Goal: Task Accomplishment & Management: Manage account settings

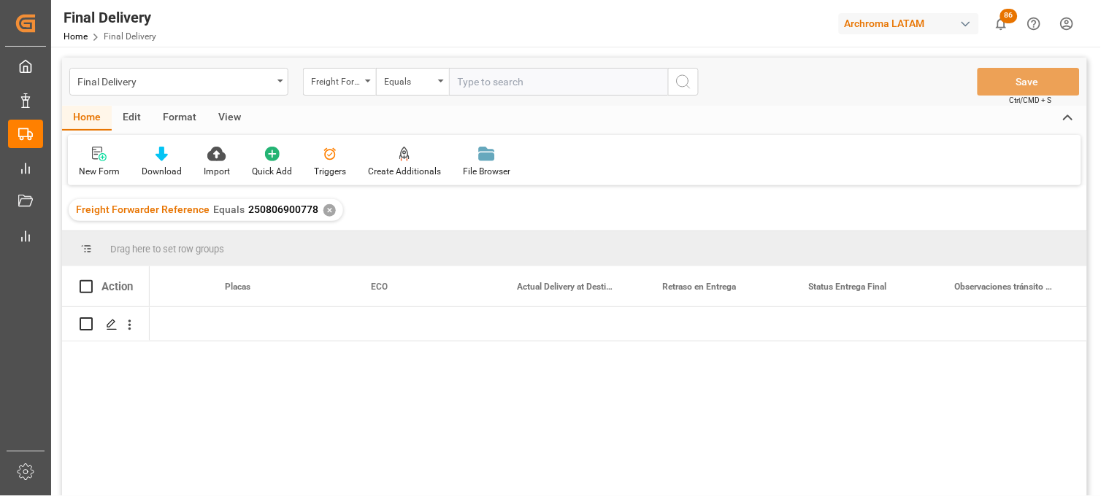
scroll to position [0, 4229]
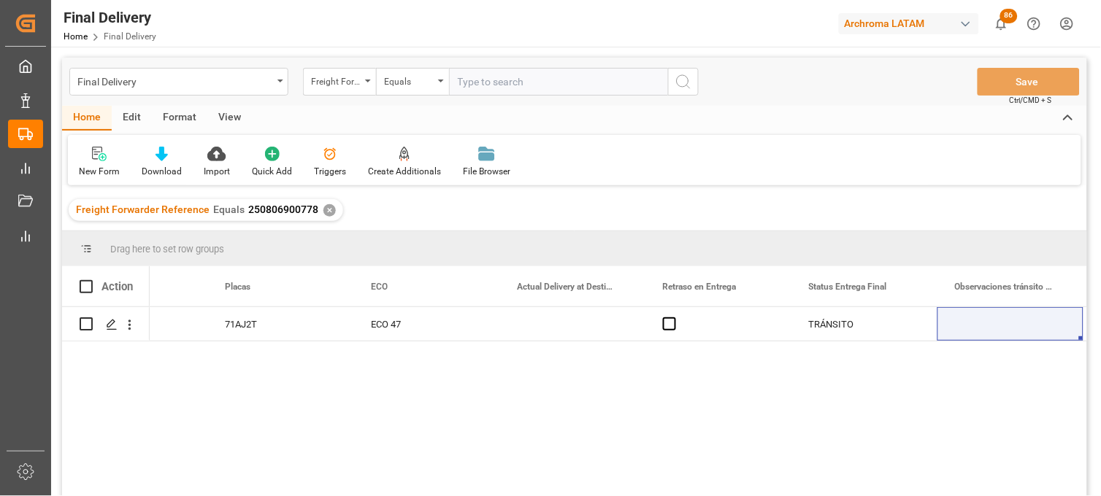
click at [325, 213] on div "✕" at bounding box center [329, 210] width 12 height 12
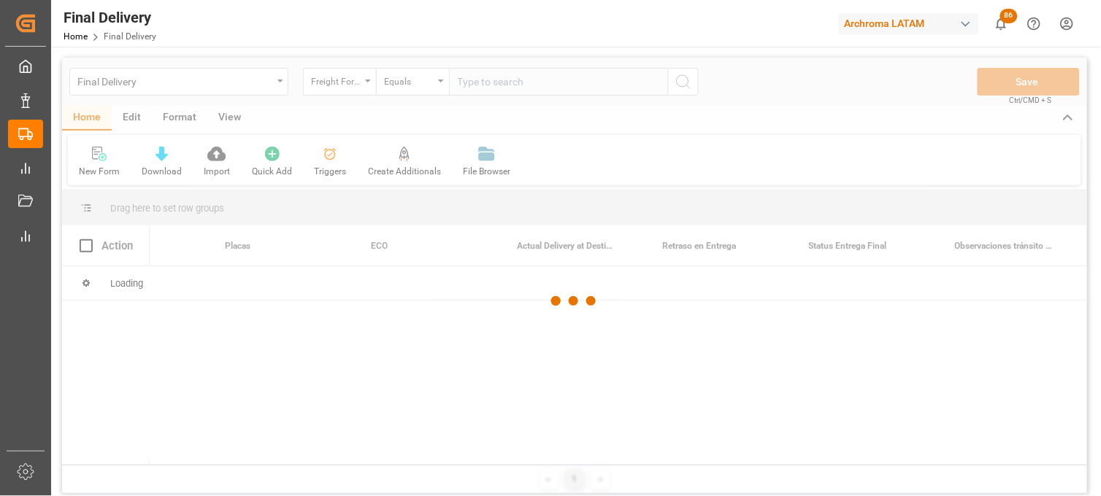
click at [282, 86] on div at bounding box center [574, 302] width 1025 height 488
click at [274, 82] on div at bounding box center [574, 302] width 1025 height 488
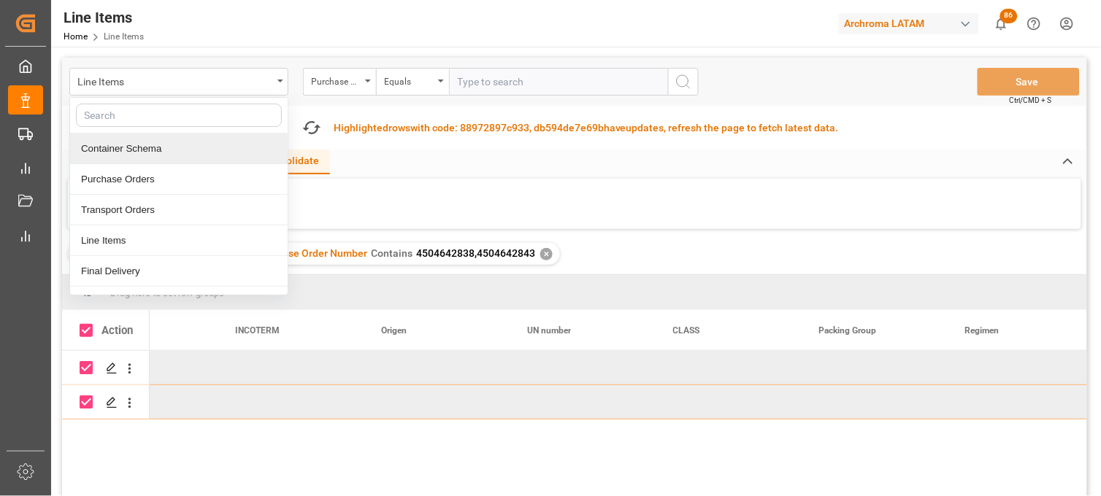
scroll to position [0, 4603]
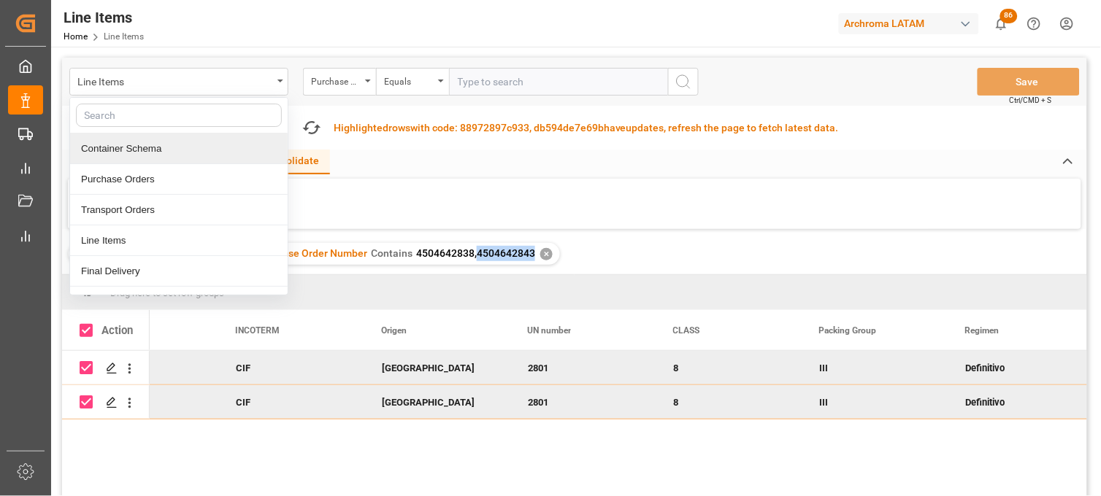
drag, startPoint x: 528, startPoint y: 254, endPoint x: 473, endPoint y: 257, distance: 54.8
click at [473, 257] on span "4504642838,4504642843" at bounding box center [475, 253] width 119 height 12
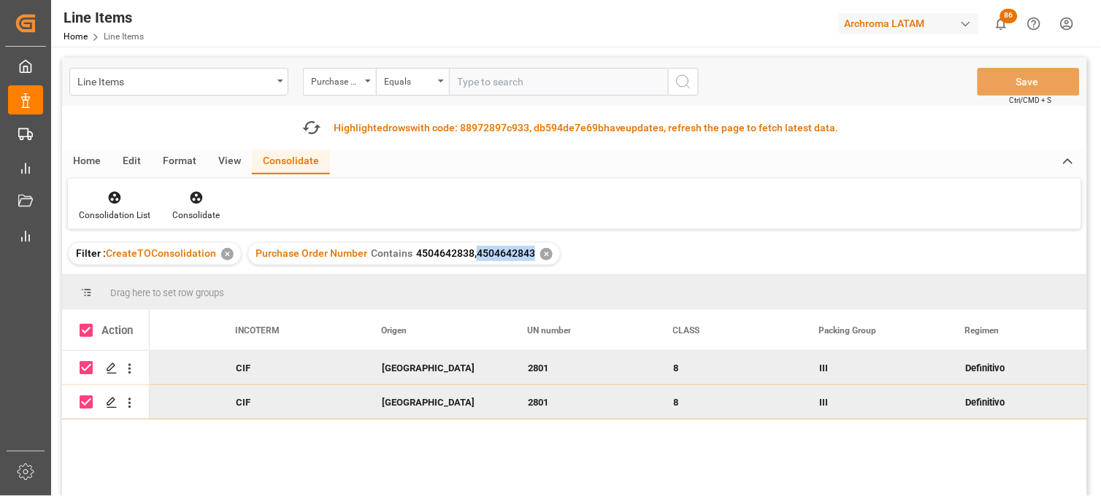
copy span "4504642843"
click at [312, 124] on icon "button" at bounding box center [311, 127] width 23 height 23
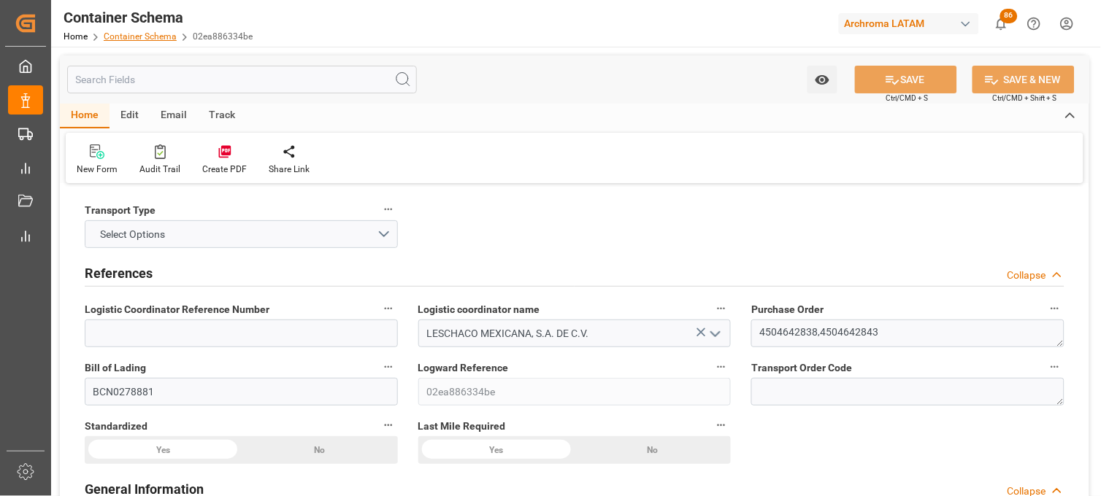
click at [150, 39] on link "Container Schema" at bounding box center [140, 36] width 73 height 10
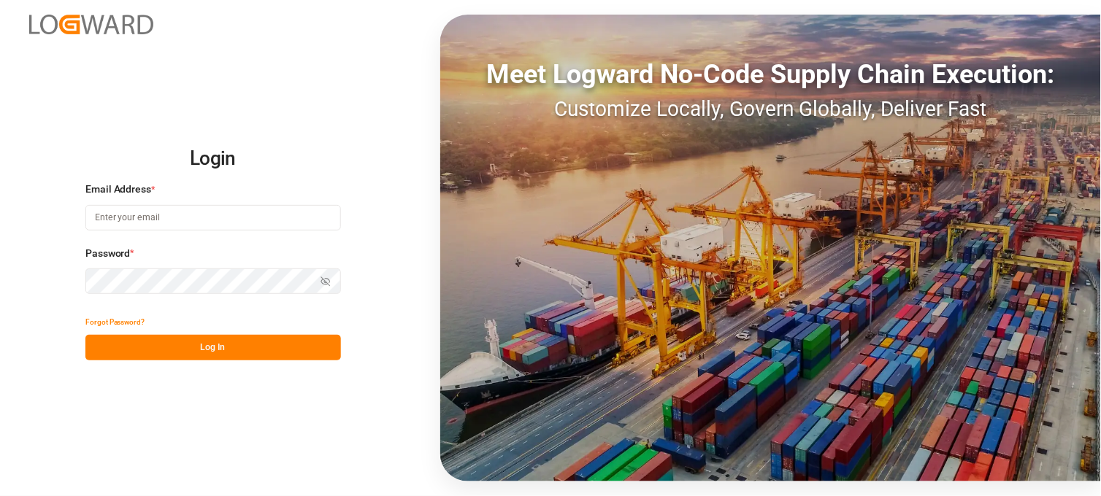
type input "erika.cervantes@leschaco.com"
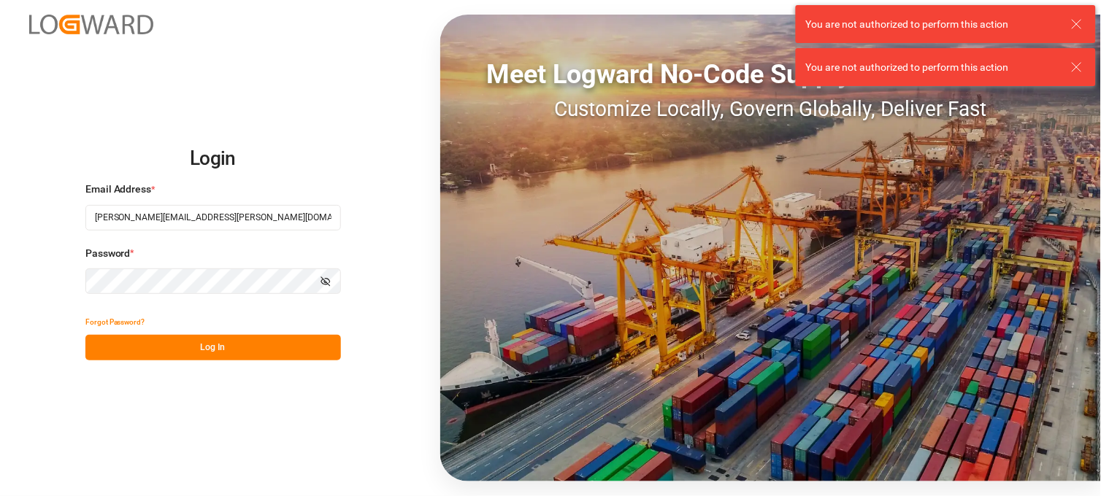
click at [180, 343] on button "Log In" at bounding box center [212, 348] width 255 height 26
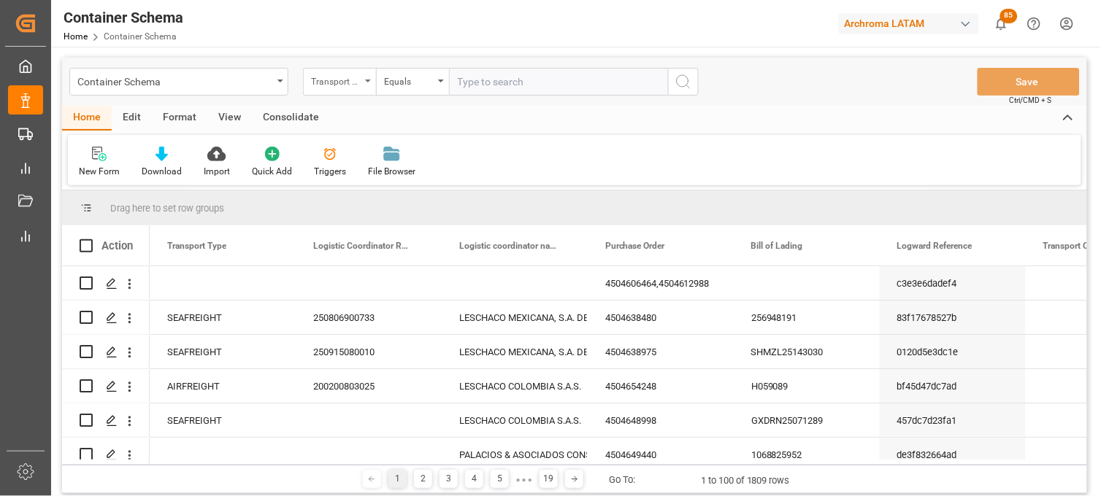
click at [363, 85] on div "Transport Type" at bounding box center [339, 82] width 73 height 28
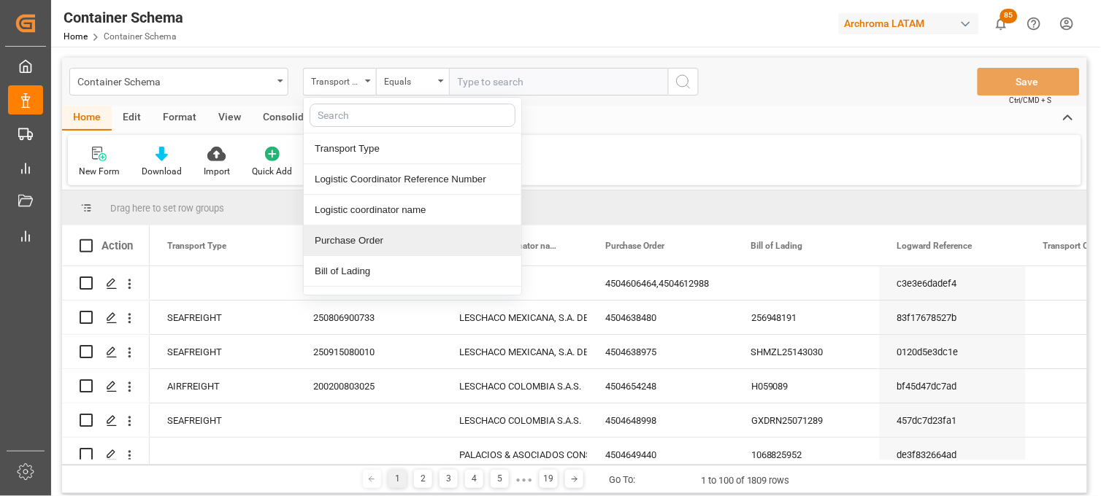
click at [350, 237] on div "Purchase Order" at bounding box center [413, 241] width 218 height 31
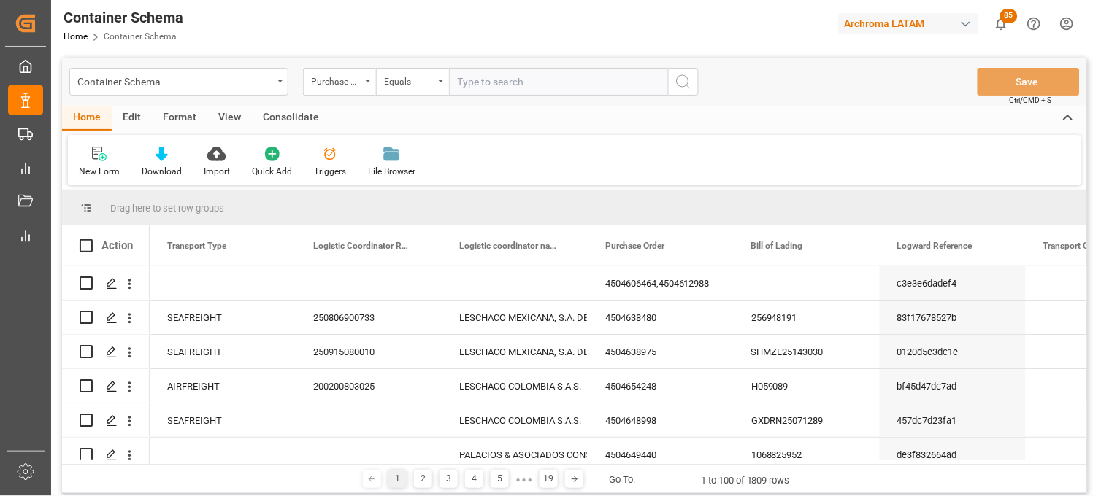
click at [463, 85] on input "text" at bounding box center [558, 82] width 219 height 28
paste input "4504636069"
type input "4504636069"
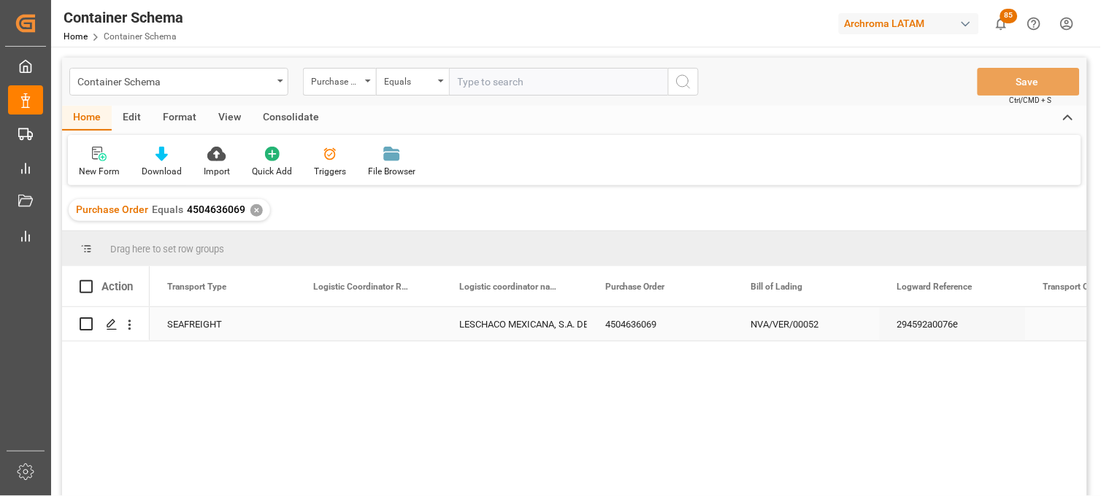
click at [353, 322] on div "Press SPACE to select this row." at bounding box center [369, 324] width 146 height 34
click at [353, 322] on input "Press SPACE to select this row." at bounding box center [368, 333] width 123 height 28
type input "251015080004"
click at [382, 331] on input "251015080004" at bounding box center [368, 333] width 123 height 28
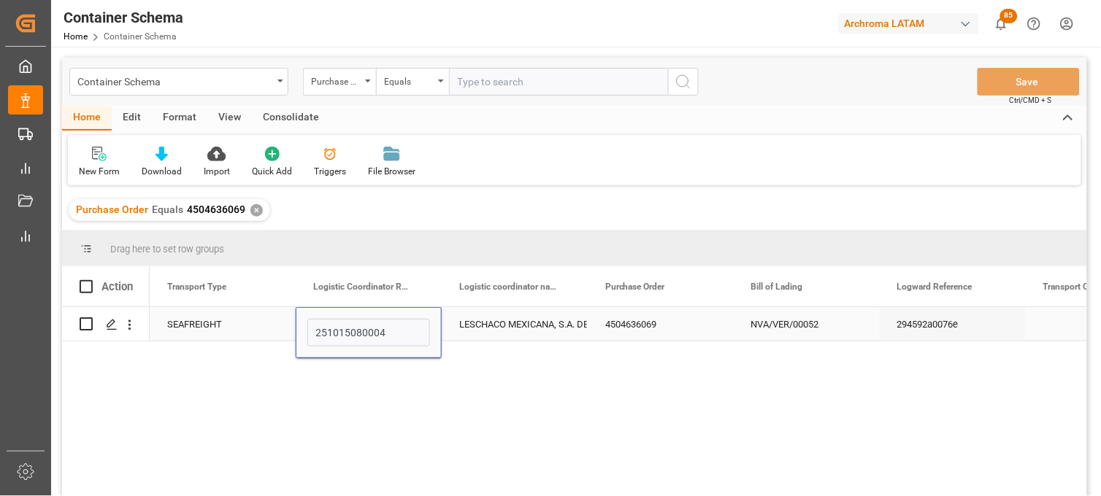
click at [397, 329] on input "251015080004" at bounding box center [368, 333] width 123 height 28
click at [523, 326] on div "LESCHACO MEXICANA, S.A. DE C.V." at bounding box center [514, 325] width 111 height 34
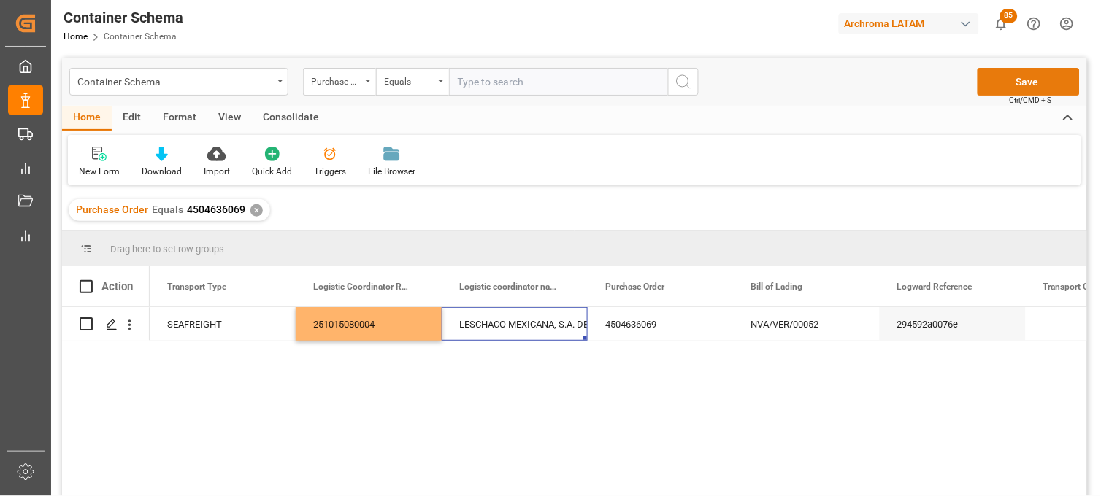
click at [1037, 69] on button "Save" at bounding box center [1028, 82] width 102 height 28
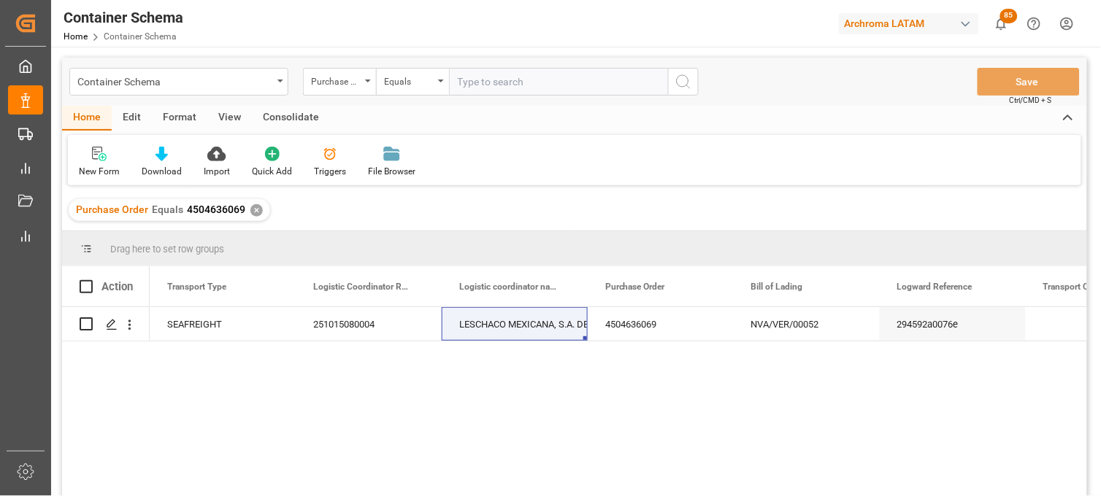
click at [254, 210] on div "✕" at bounding box center [256, 210] width 12 height 12
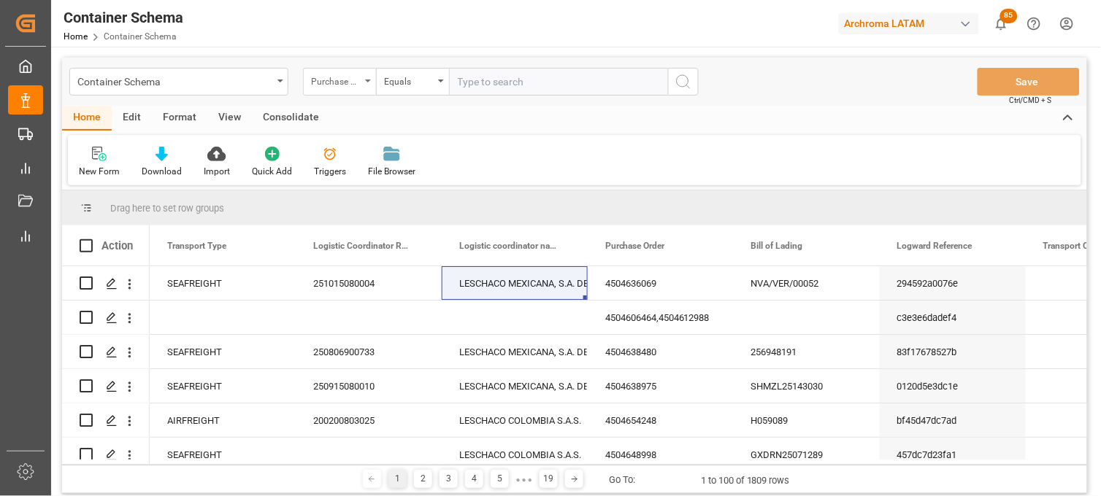
click at [370, 82] on icon "open menu" at bounding box center [368, 81] width 6 height 3
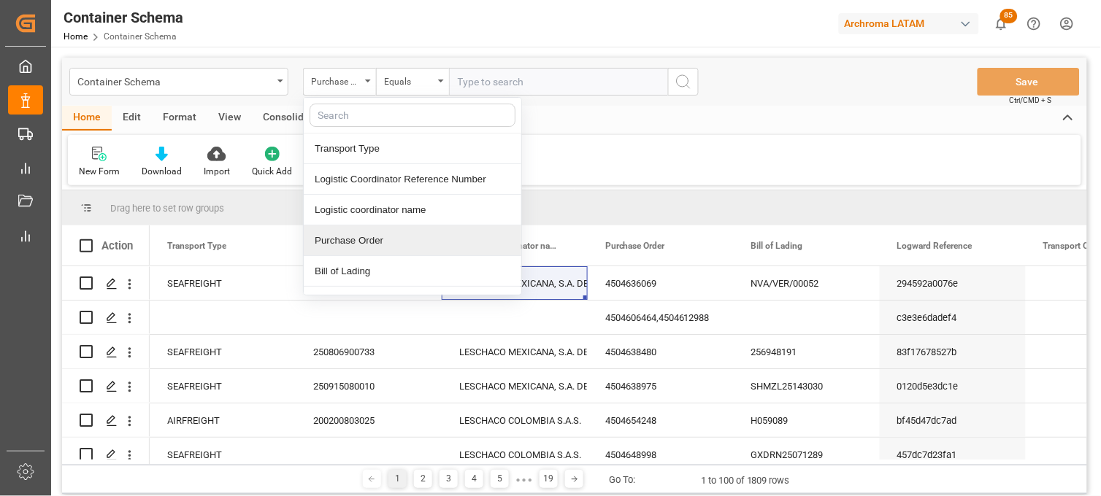
click at [358, 244] on div "Purchase Order" at bounding box center [413, 241] width 218 height 31
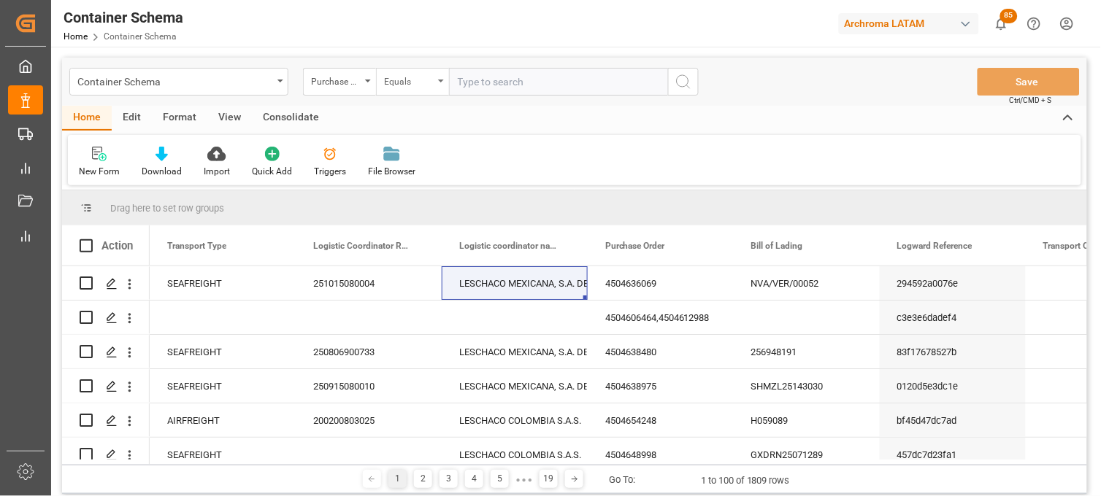
click at [410, 90] on div "Equals" at bounding box center [412, 82] width 73 height 28
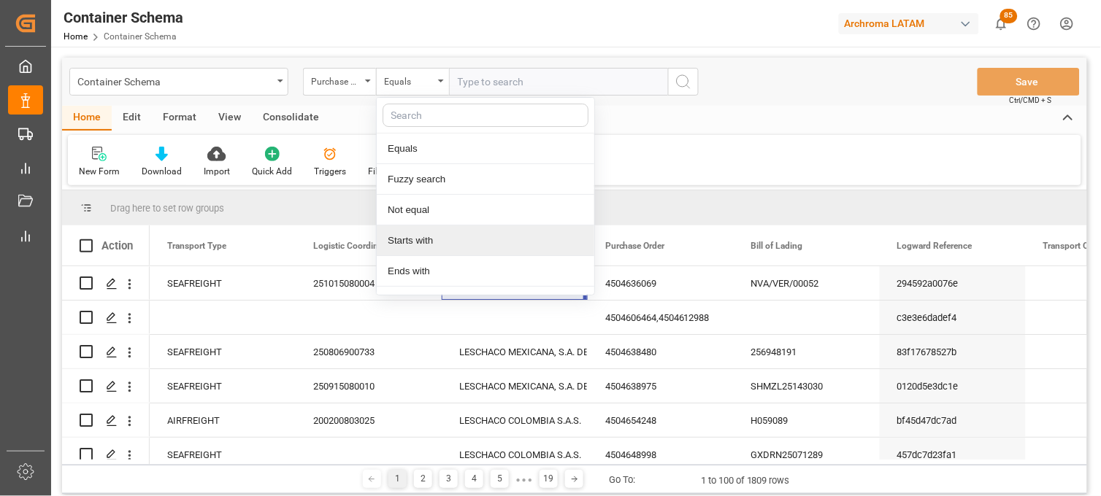
click at [415, 231] on div "Starts with" at bounding box center [486, 241] width 218 height 31
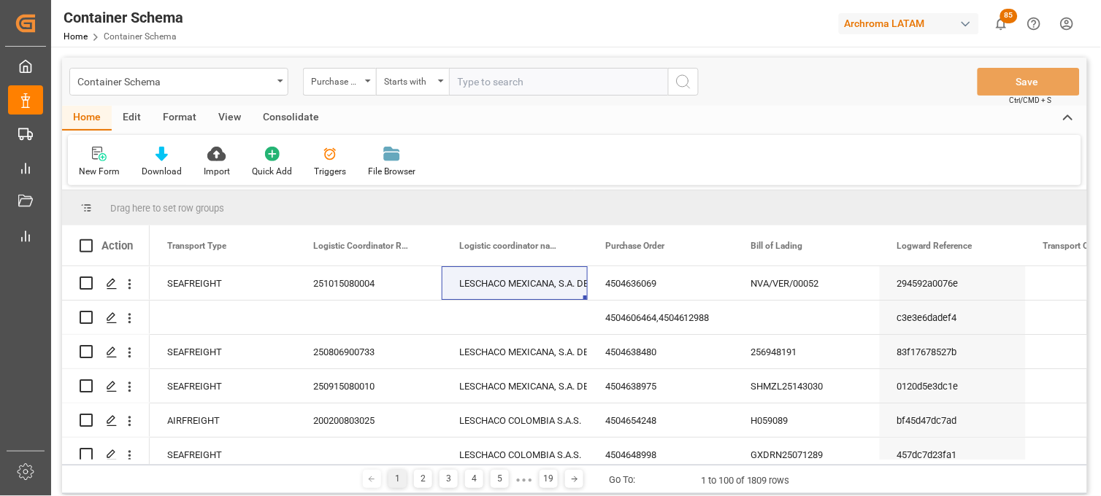
paste input "4504642843"
type input "4504642843"
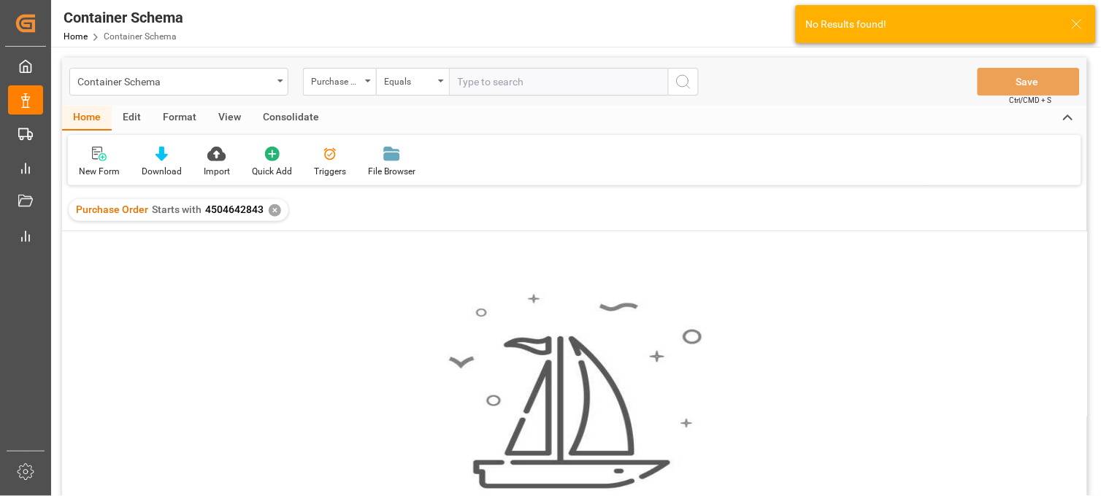
click at [272, 212] on div "✕" at bounding box center [275, 210] width 12 height 12
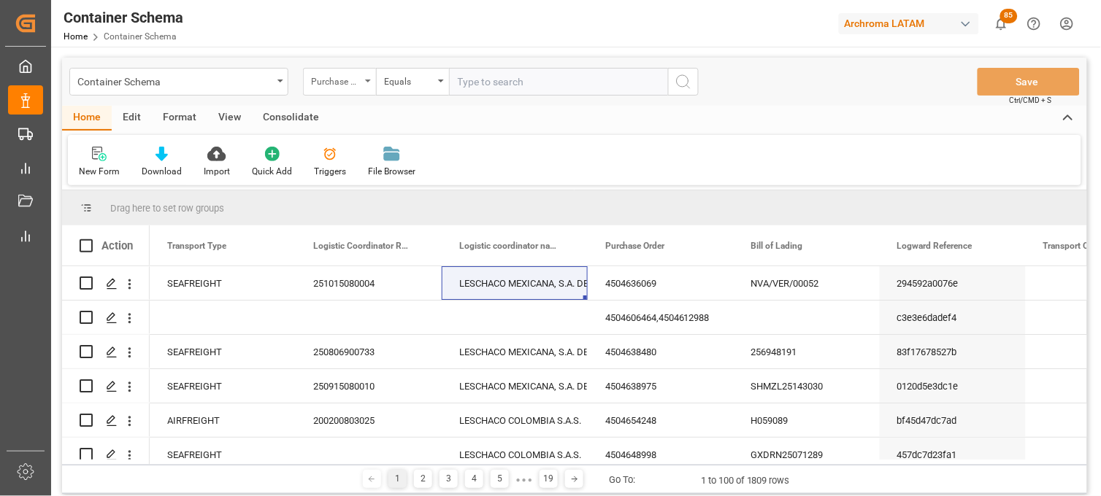
click at [362, 88] on div "Purchase Order" at bounding box center [339, 82] width 73 height 28
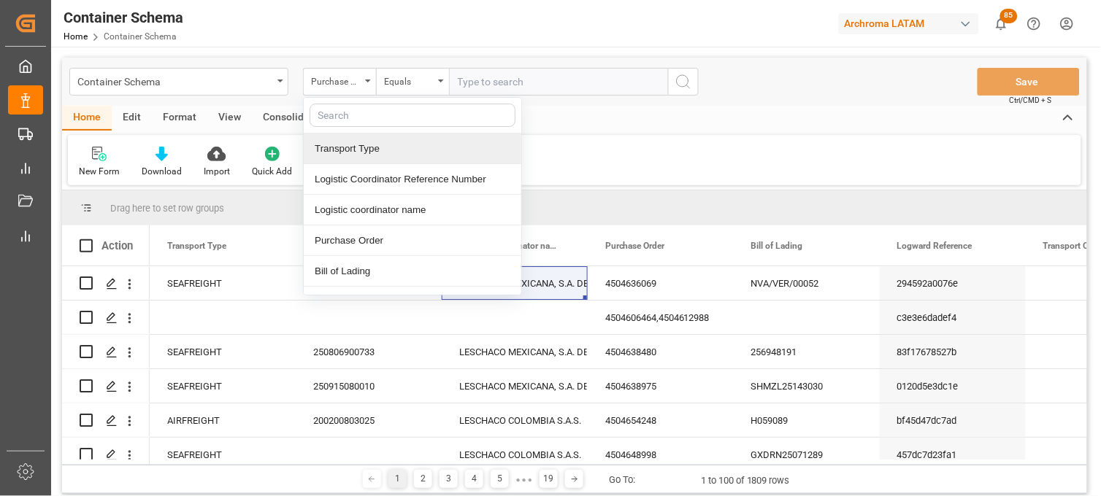
click at [366, 112] on input "text" at bounding box center [413, 115] width 206 height 23
drag, startPoint x: 352, startPoint y: 115, endPoint x: 312, endPoint y: 114, distance: 39.4
click at [312, 114] on input "CODE" at bounding box center [413, 115] width 206 height 23
type input "LO"
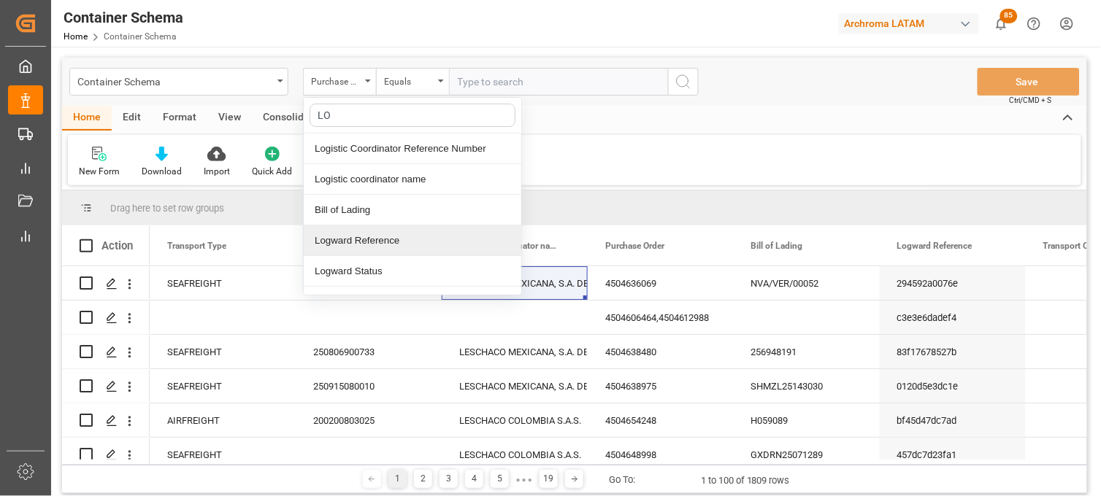
click at [358, 237] on div "Logward Reference" at bounding box center [413, 241] width 218 height 31
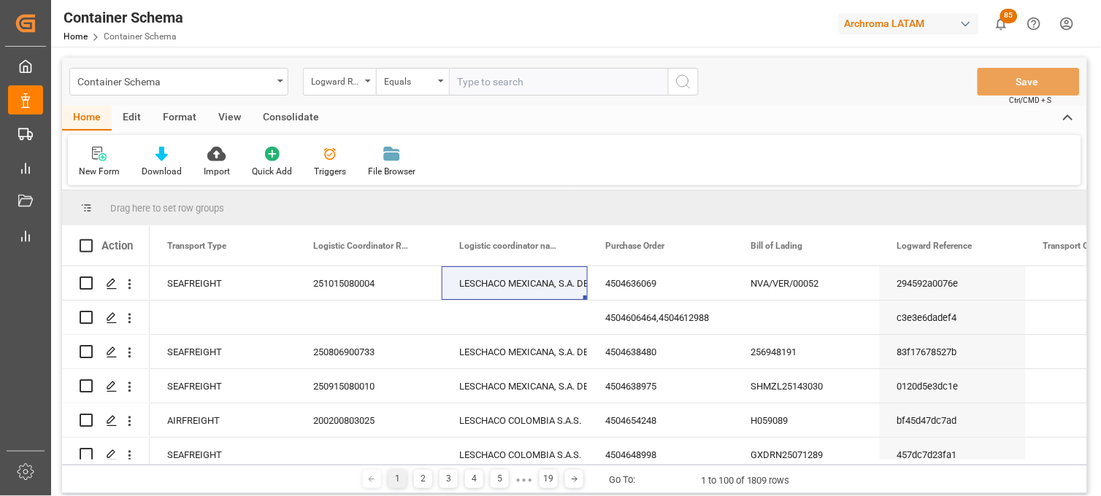
click at [476, 86] on input "text" at bounding box center [558, 82] width 219 height 28
paste input "02ea886334be"
type input "02ea886334be"
click at [677, 88] on icon "search button" at bounding box center [683, 82] width 18 height 18
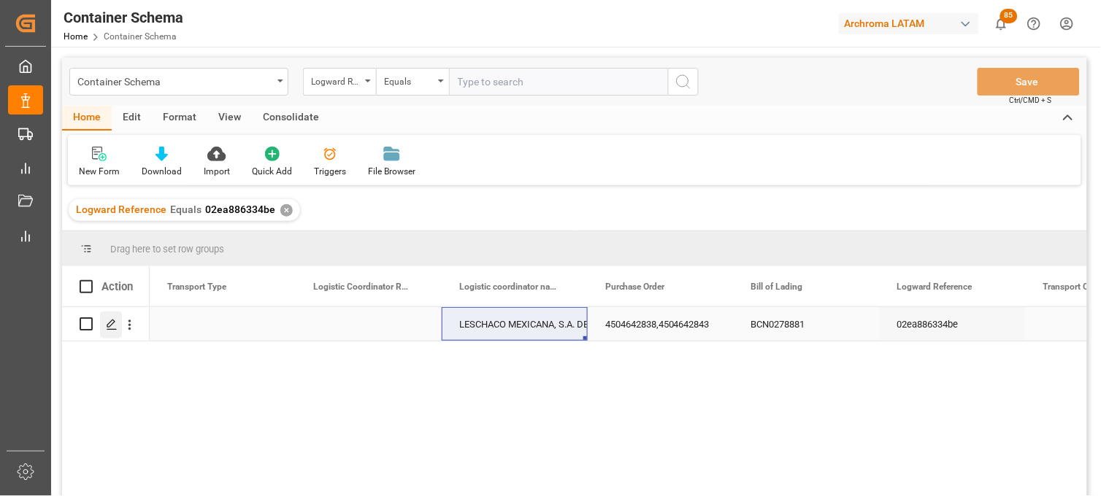
click at [106, 327] on icon "Press SPACE to select this row." at bounding box center [112, 325] width 12 height 12
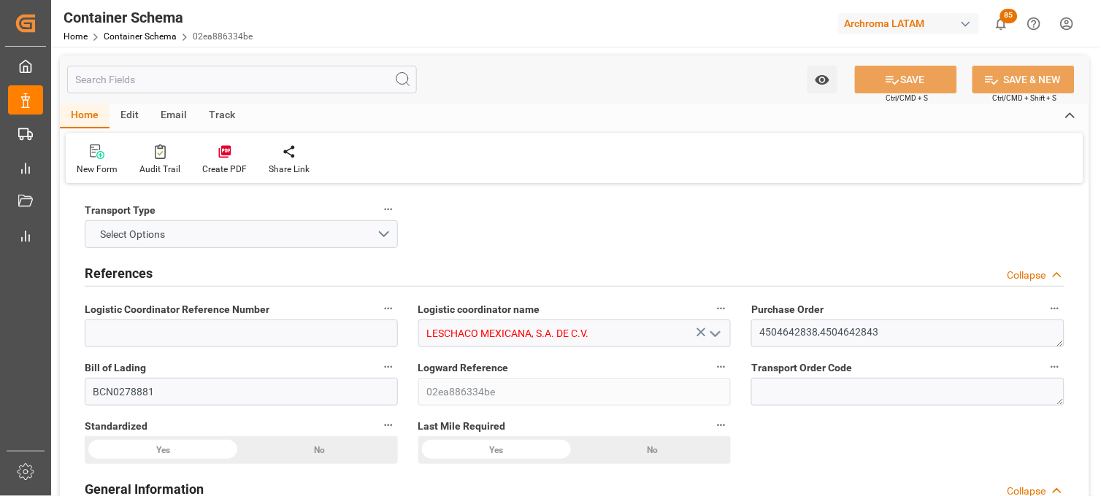
type input "0"
type input "7"
type input "2"
type input "5"
type input "5500"
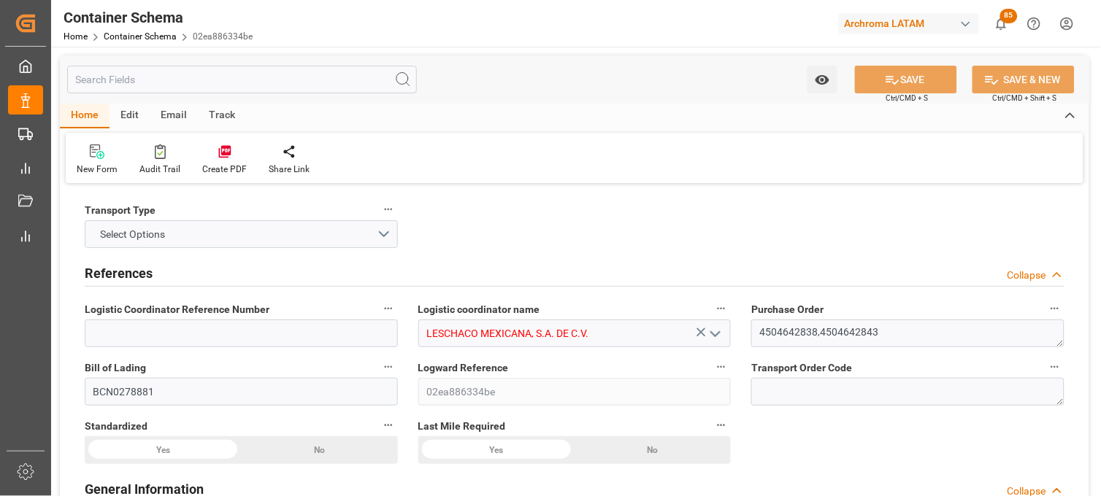
type input "5838.8"
type input "Hapag Lloyd"
type input "Hapag Lloyd Aktiengesellschaft"
type input "ESBCN"
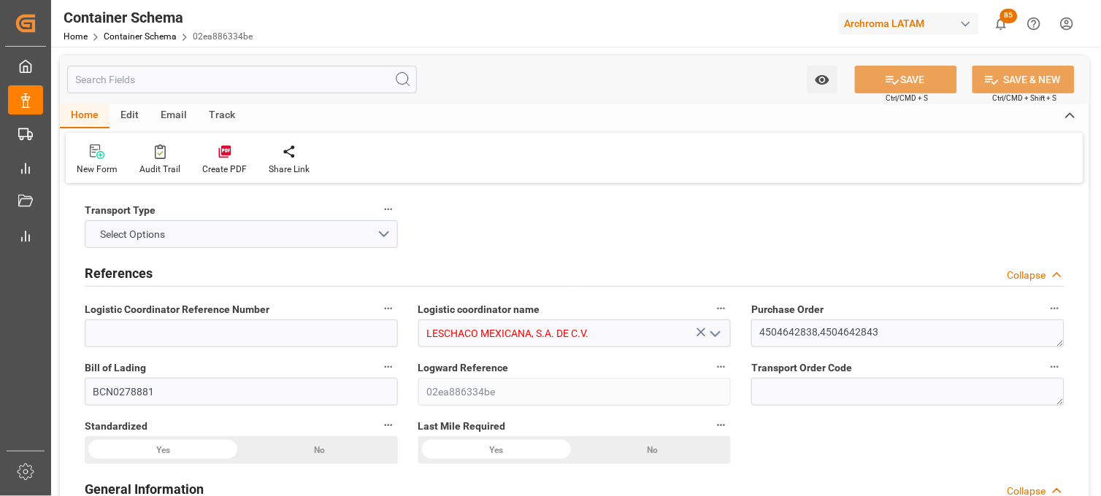
type input "9295957"
type input "21-08-2025 13:45"
type input "20-08-2025"
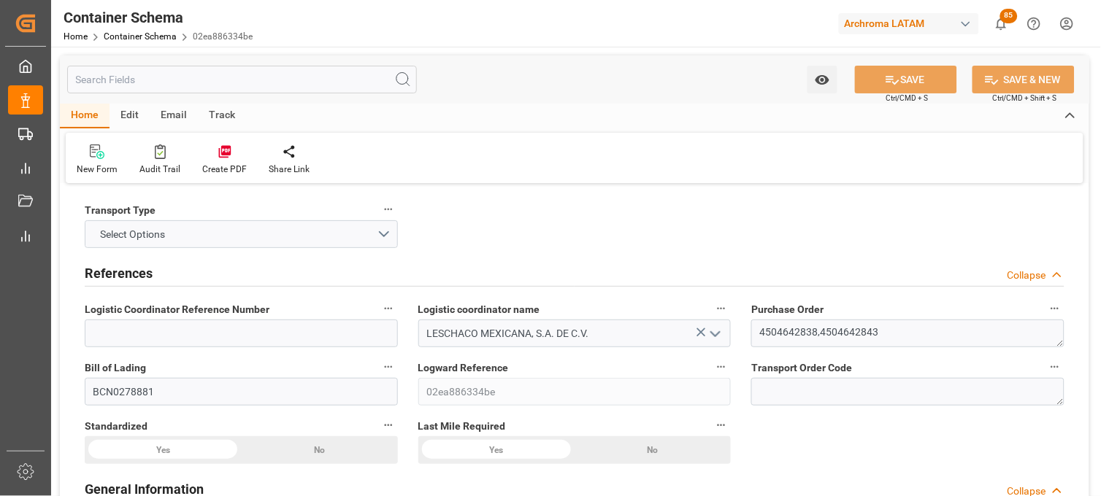
type input "21-08-2025"
type input "28-08-2025"
type input "28-08-2025 13:45"
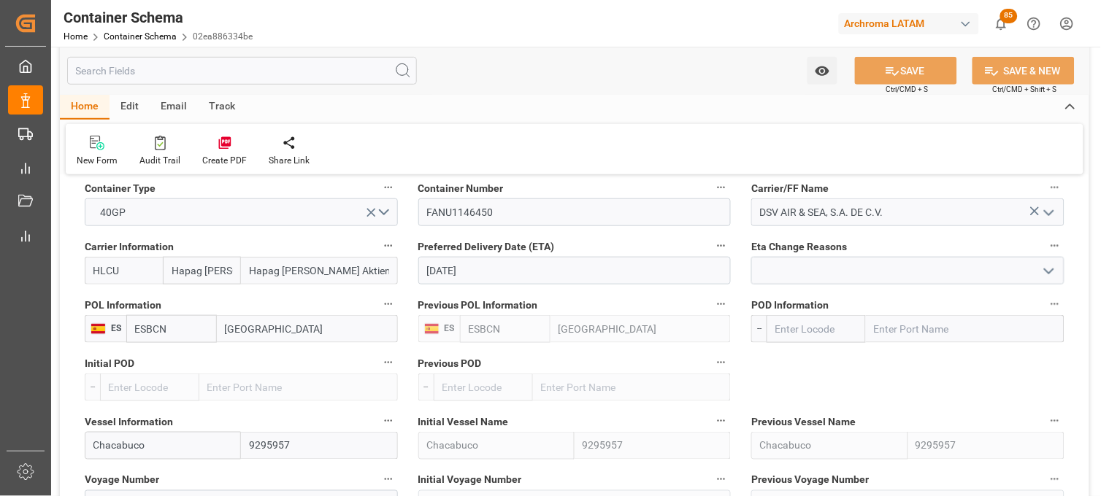
scroll to position [1541, 0]
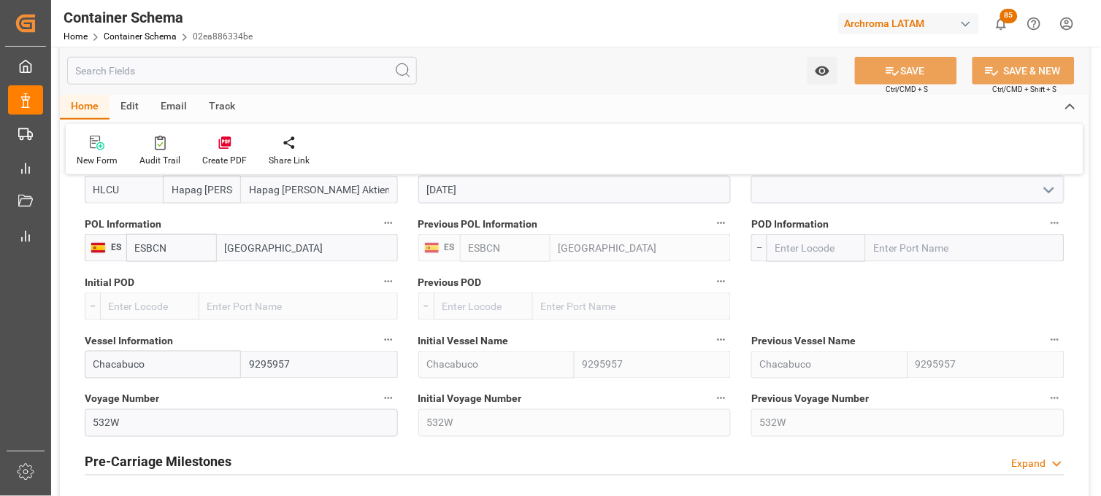
click at [909, 254] on input "text" at bounding box center [965, 248] width 199 height 28
type input "VER"
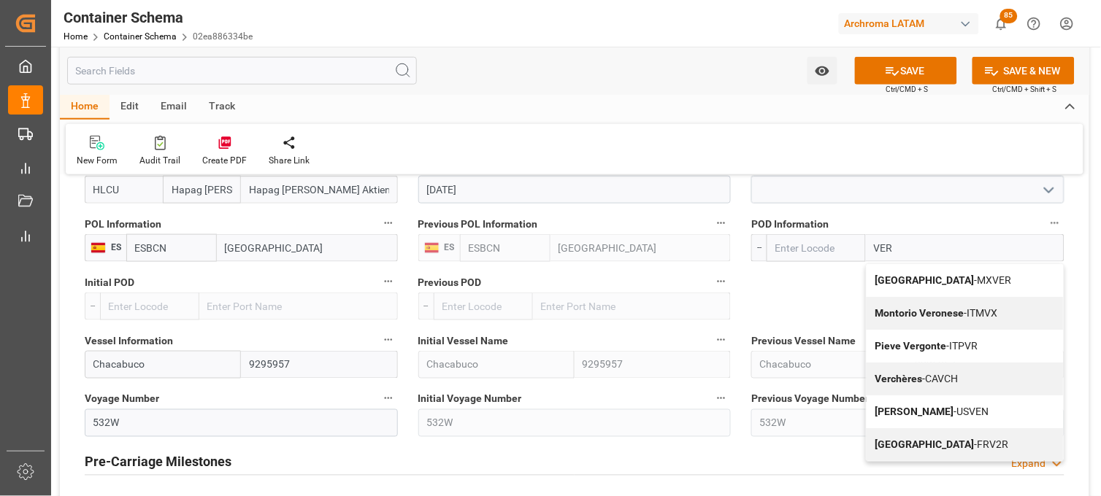
click at [899, 274] on b "Veracruz" at bounding box center [924, 280] width 99 height 12
type input "MXVER"
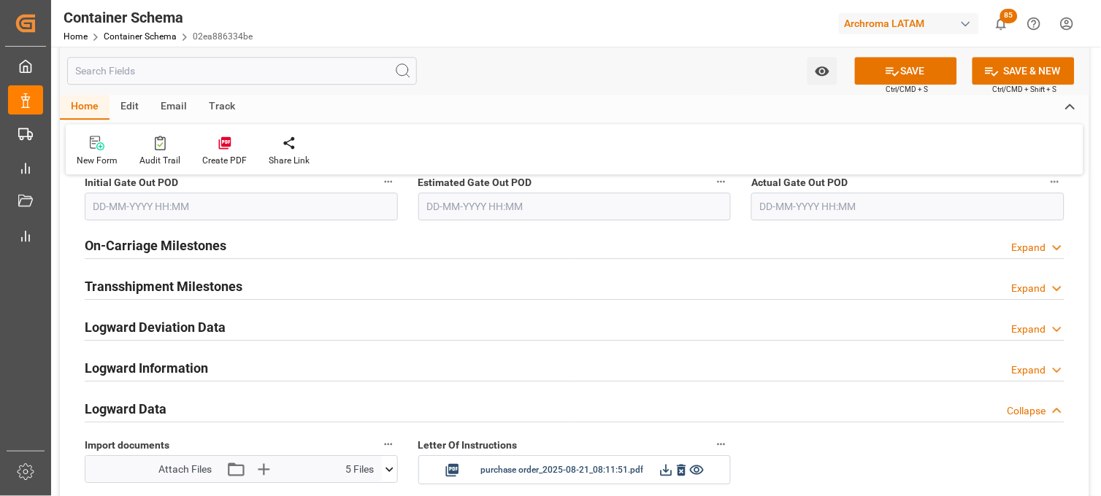
scroll to position [2271, 0]
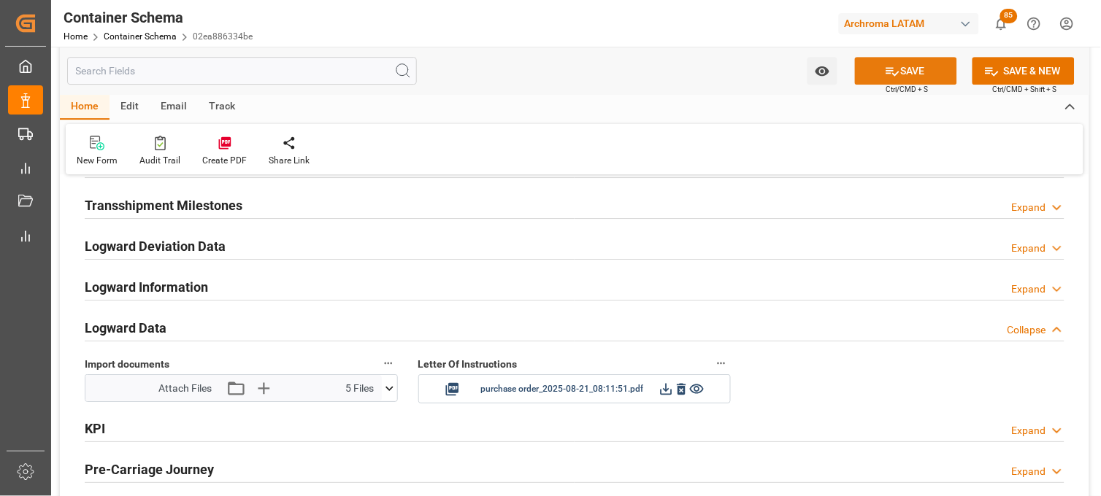
type input "Veracruz"
click at [886, 74] on icon at bounding box center [892, 71] width 15 height 15
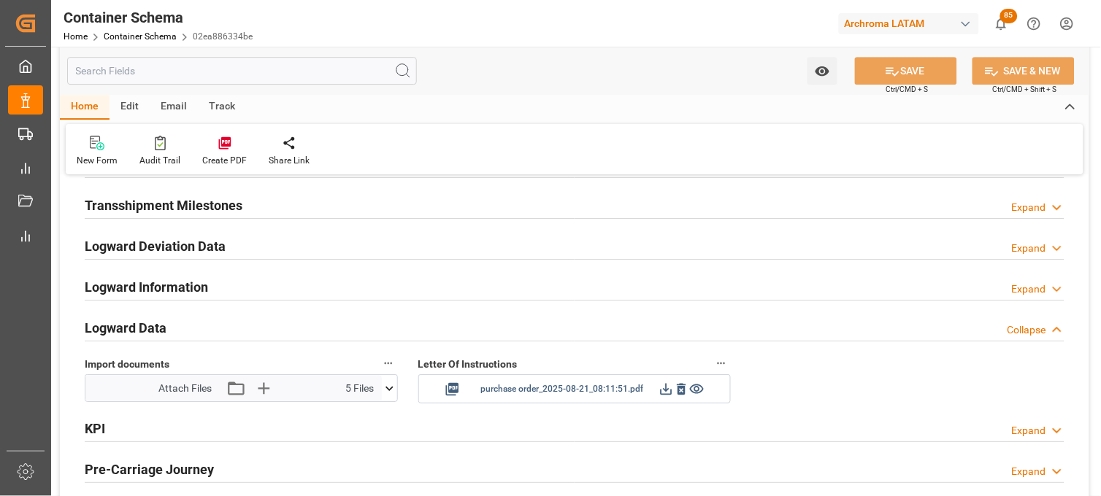
click at [699, 391] on icon at bounding box center [696, 389] width 15 height 15
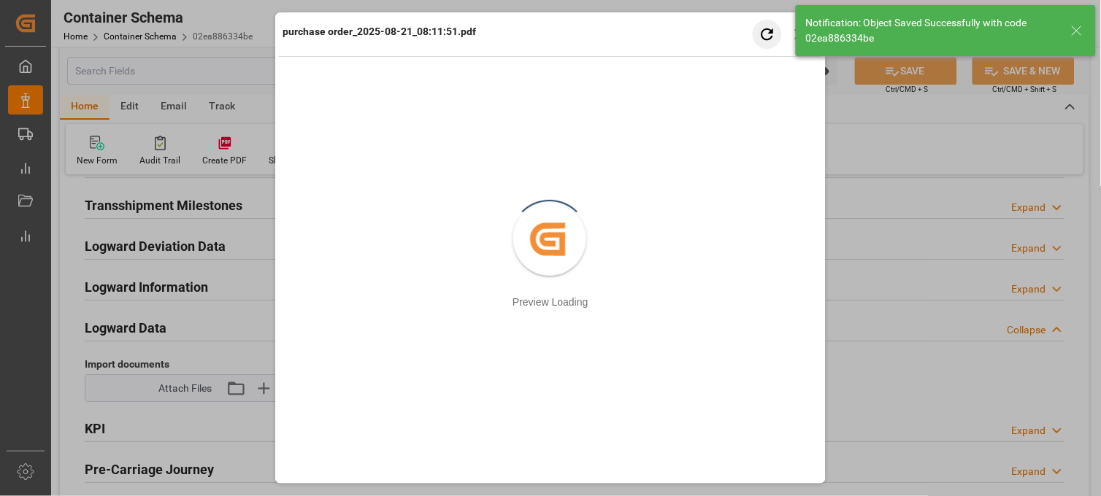
type input "MXVER"
type input "Veracruz"
type input "28-08-2025 00:00"
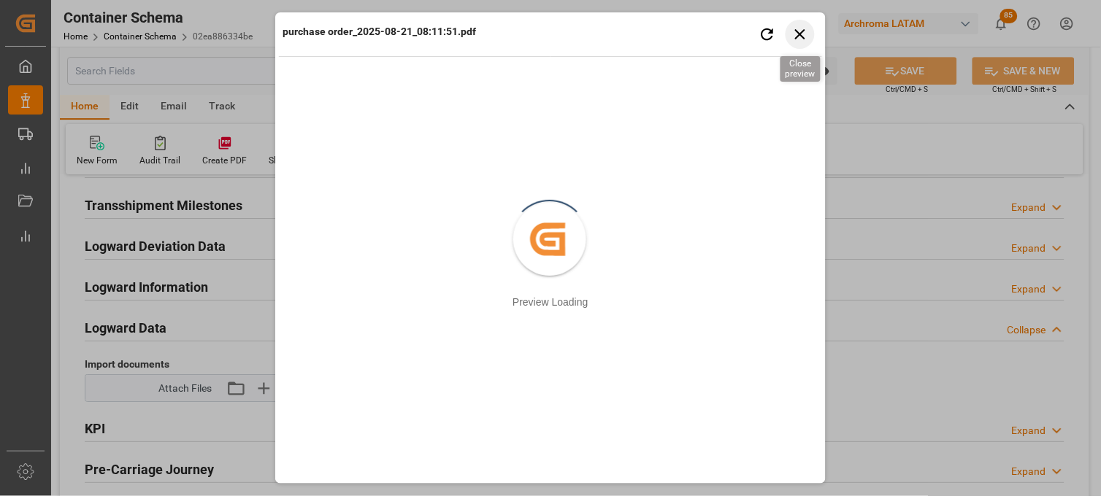
click at [804, 32] on icon "button" at bounding box center [800, 34] width 18 height 18
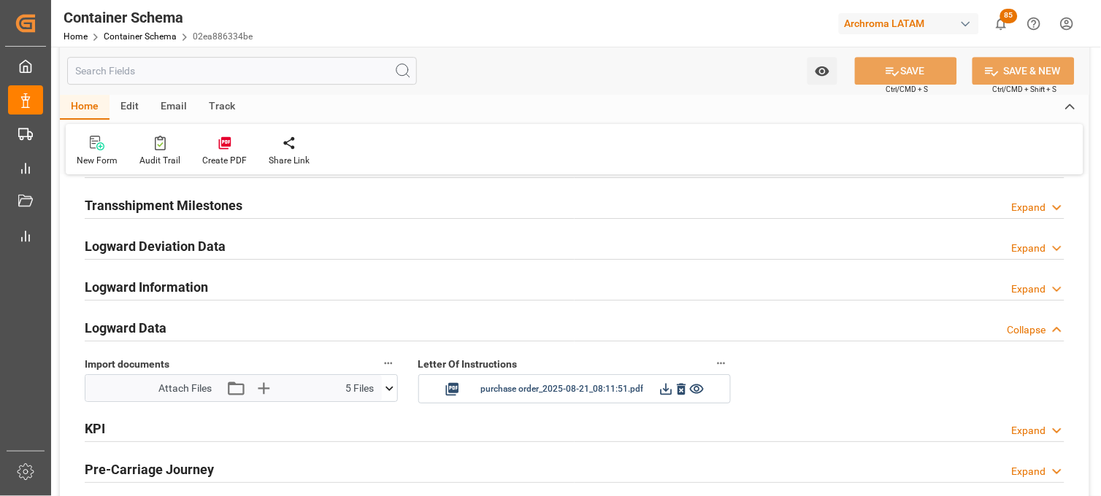
click at [394, 390] on icon at bounding box center [389, 388] width 15 height 15
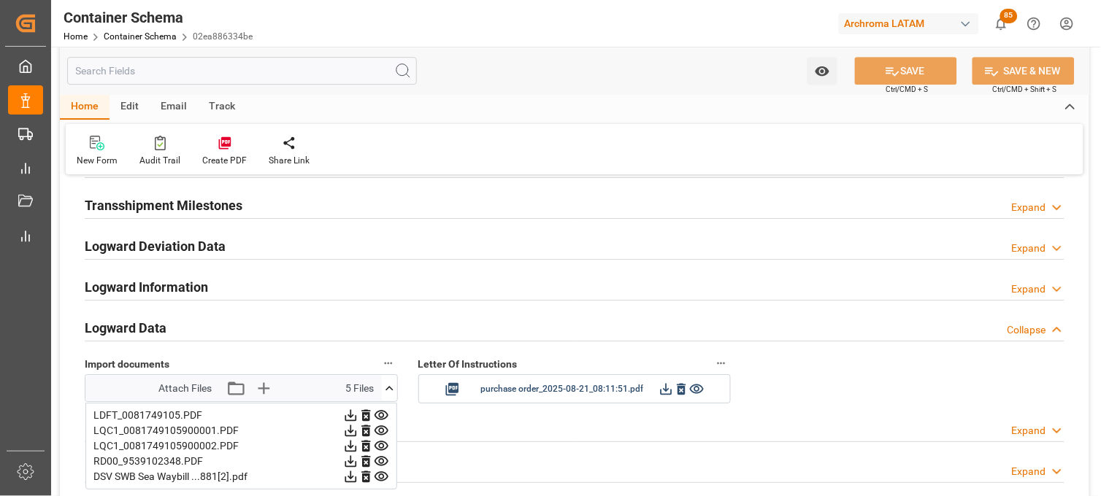
click at [356, 476] on icon at bounding box center [351, 478] width 12 height 12
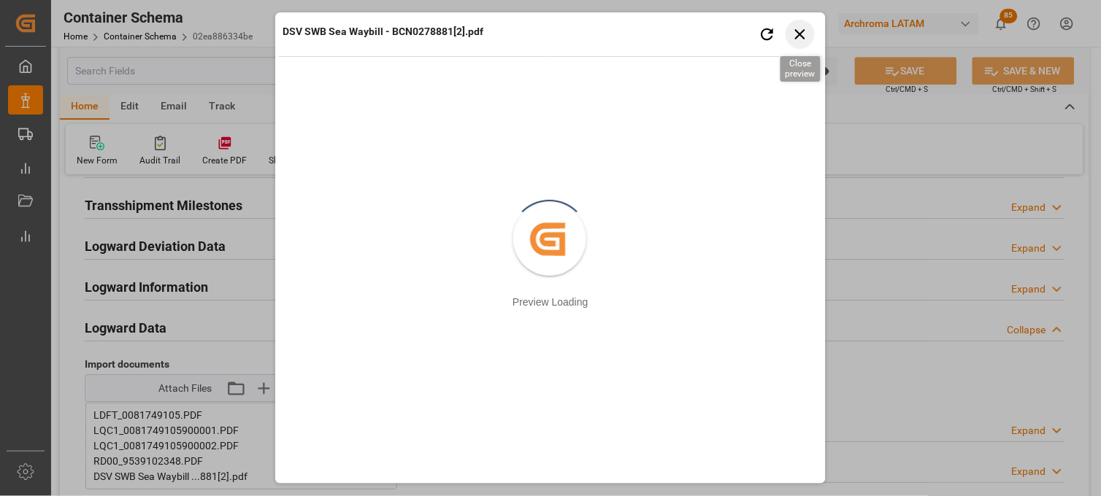
click at [799, 30] on icon "button" at bounding box center [800, 34] width 18 height 18
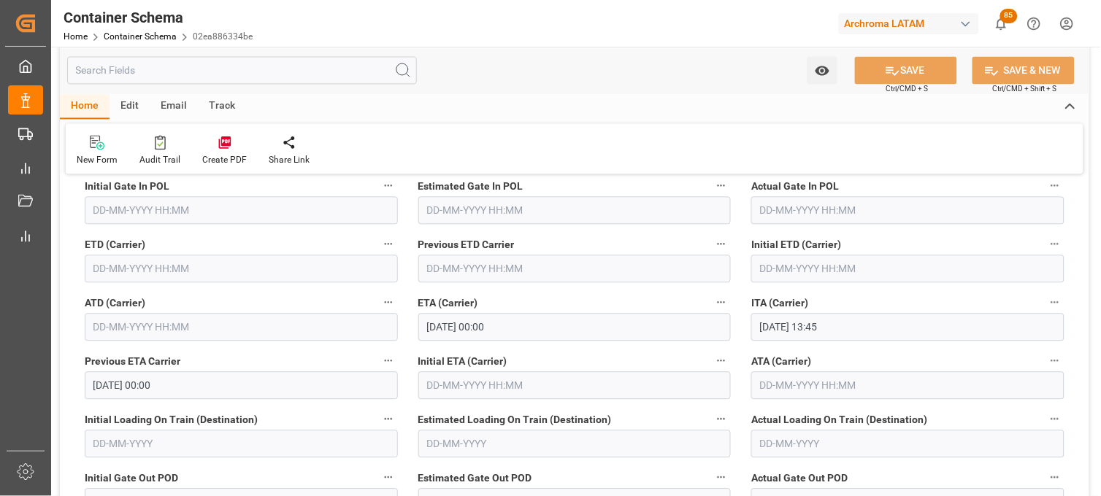
scroll to position [1865, 0]
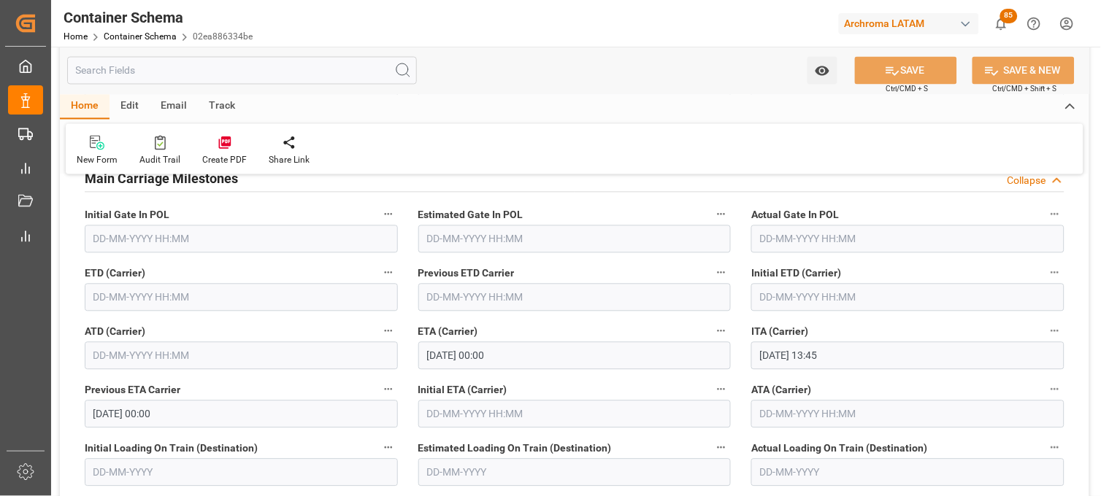
click at [182, 295] on input "text" at bounding box center [241, 298] width 313 height 28
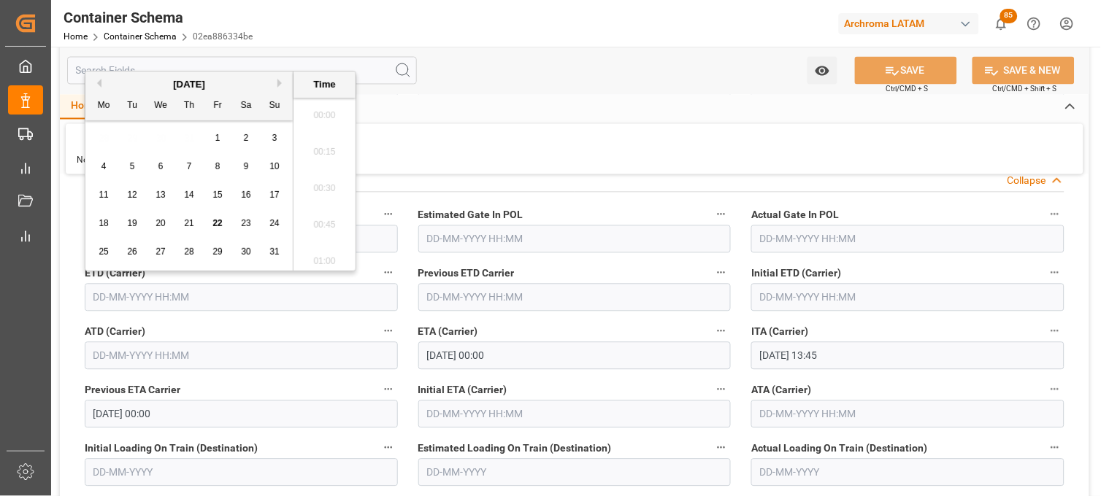
scroll to position [1464, 0]
click at [250, 169] on div "9" at bounding box center [246, 167] width 18 height 18
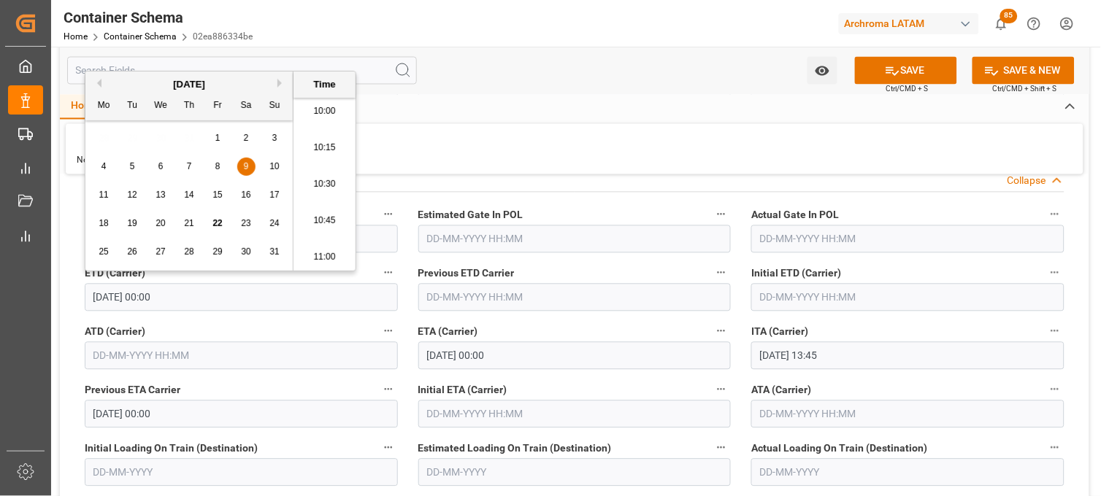
click at [326, 219] on li "10:45" at bounding box center [324, 221] width 62 height 36
type input "09-08-2025 10:45"
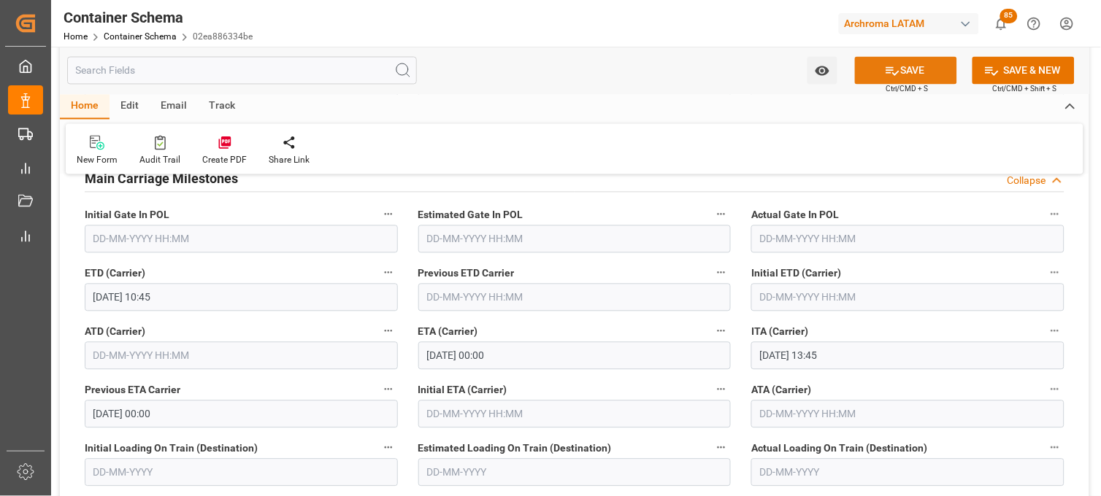
click at [889, 74] on icon at bounding box center [892, 71] width 15 height 15
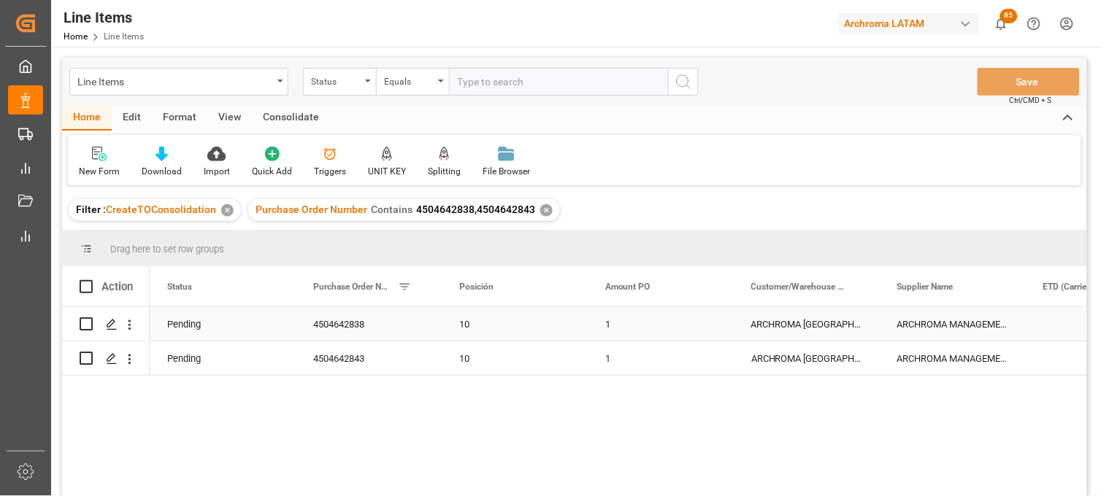
click at [637, 326] on div "1" at bounding box center [661, 324] width 146 height 34
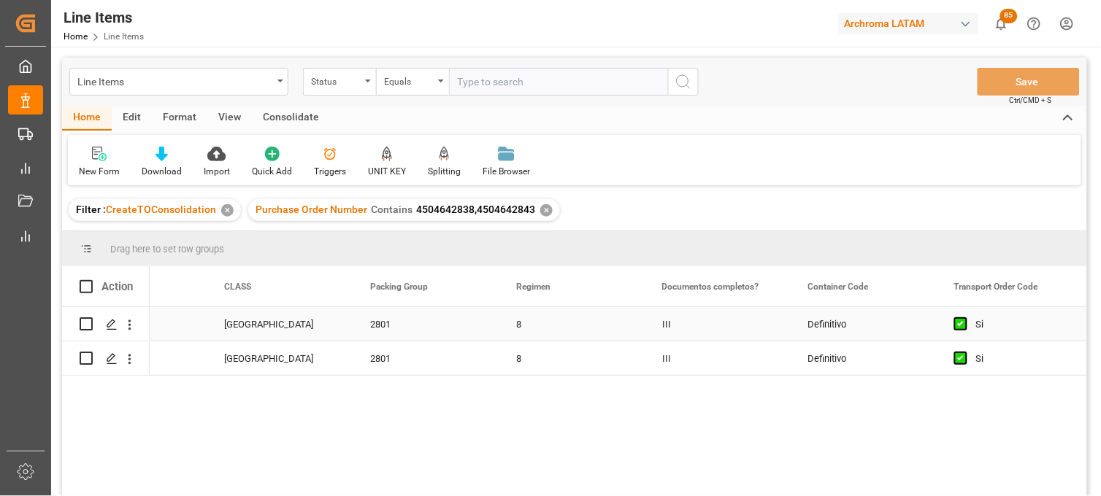
scroll to position [0, 5053]
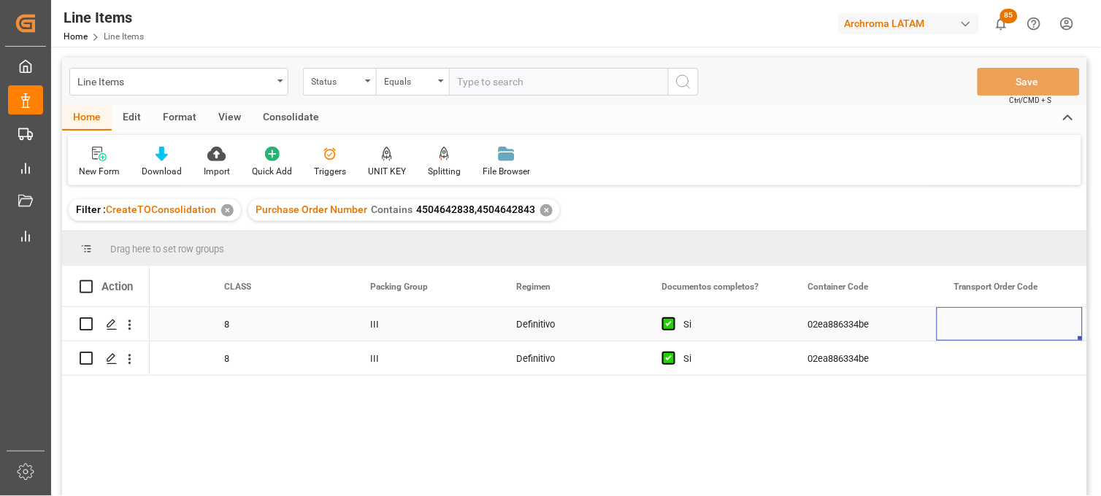
click at [859, 326] on div "02ea886334be" at bounding box center [864, 324] width 146 height 34
